Goal: Information Seeking & Learning: Learn about a topic

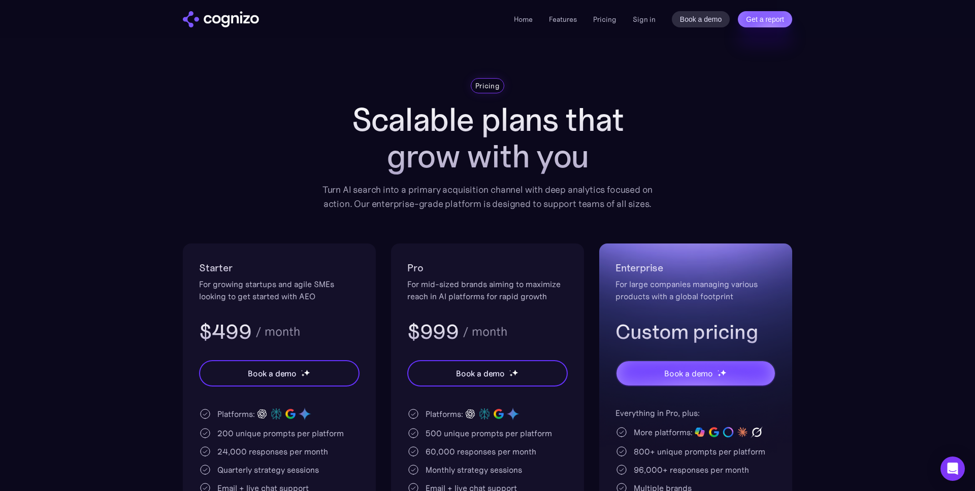
click at [243, 12] on img "home" at bounding box center [221, 19] width 76 height 16
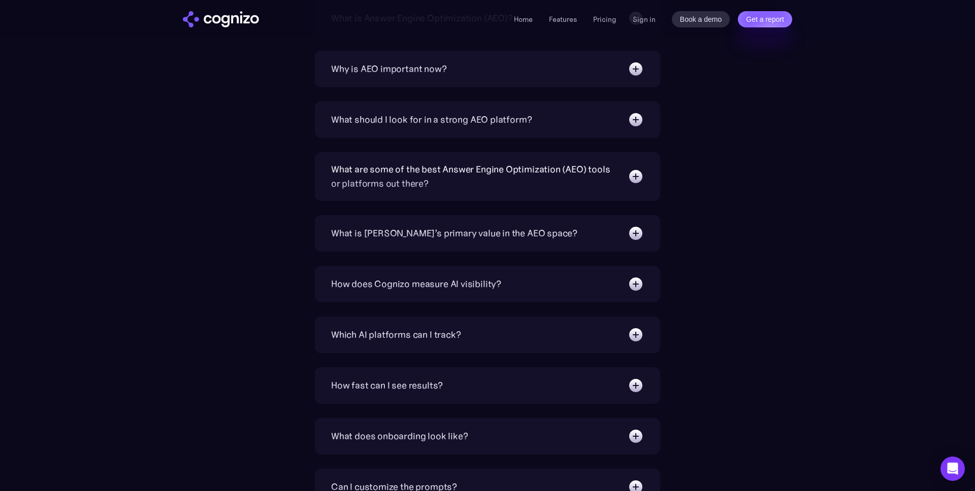
scroll to position [3338, 0]
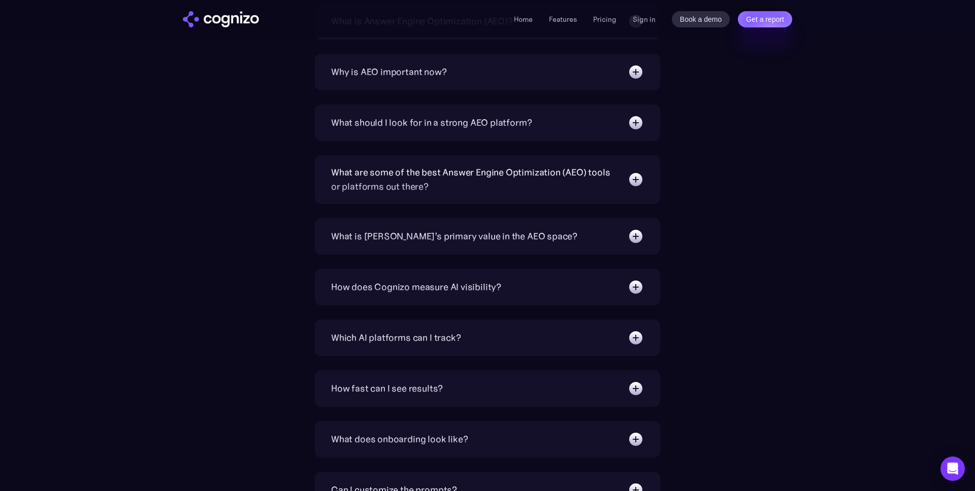
click at [450, 244] on div "What is [PERSON_NAME]’s primary value in the AEO space?" at bounding box center [487, 236] width 313 height 16
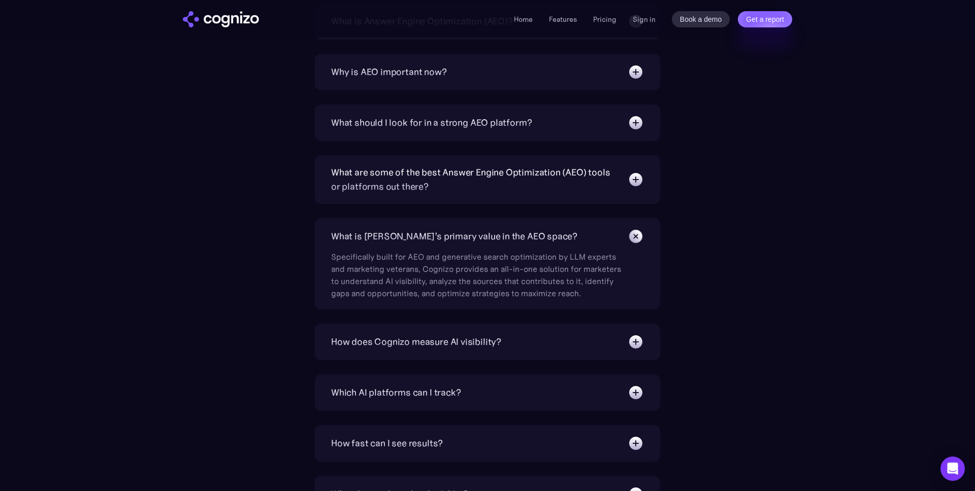
drag, startPoint x: 425, startPoint y: 268, endPoint x: 505, endPoint y: 270, distance: 79.7
click at [505, 270] on div "Specifically built for AEO and generative search optimization by LLM experts an…" at bounding box center [478, 272] width 294 height 55
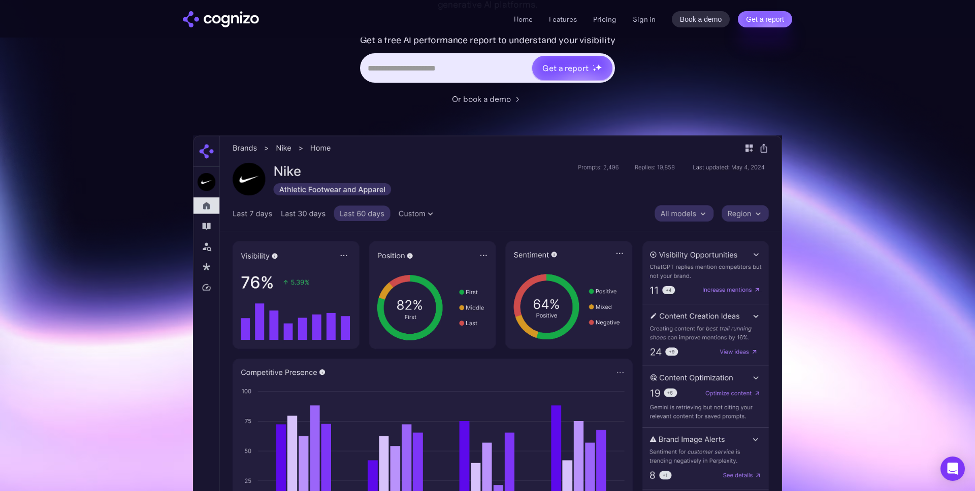
scroll to position [0, 0]
